Goal: Information Seeking & Learning: Learn about a topic

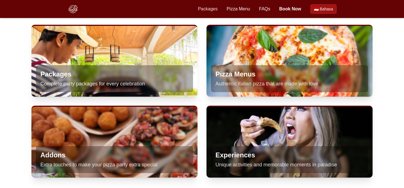
scroll to position [304, 0]
click at [210, 9] on link "Packages" at bounding box center [208, 9] width 20 height 7
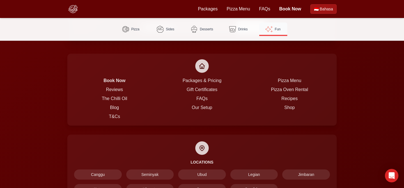
scroll to position [1372, 0]
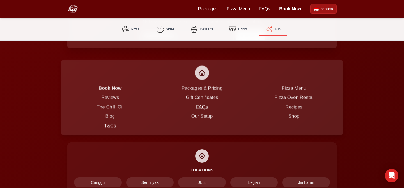
click at [199, 104] on link "FAQs" at bounding box center [202, 106] width 12 height 5
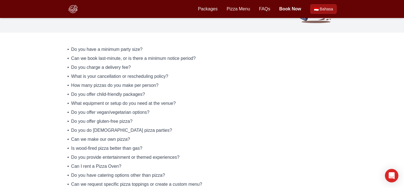
scroll to position [66, 0]
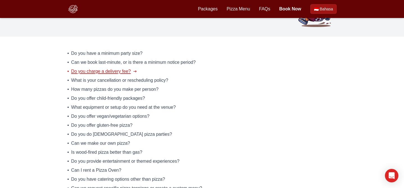
click at [99, 68] on span "Do you charge a delivery fee?" at bounding box center [101, 71] width 60 height 7
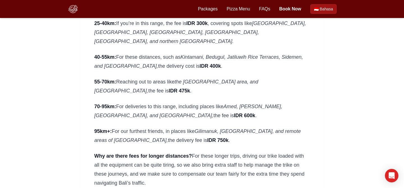
scroll to position [154, 0]
